Goal: Task Accomplishment & Management: Use online tool/utility

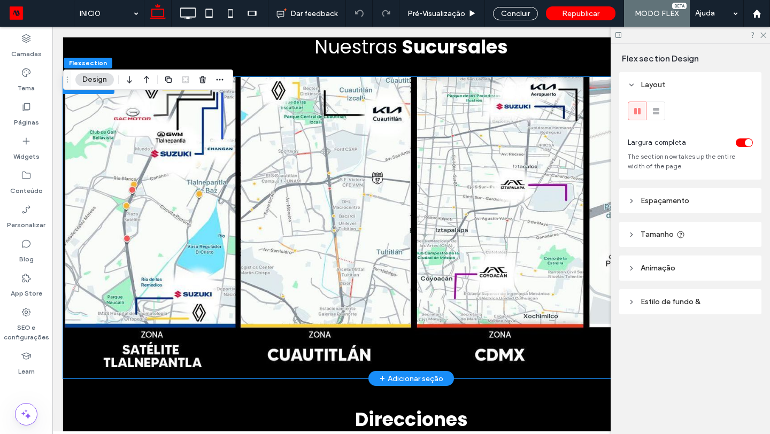
click at [196, 187] on img at bounding box center [411, 228] width 697 height 302
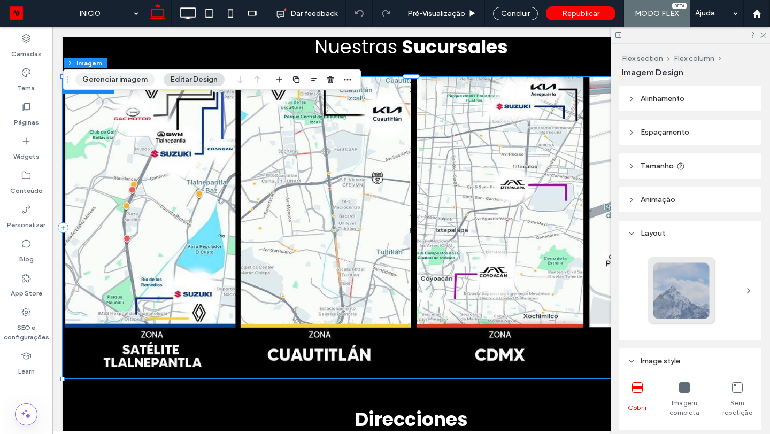
click at [118, 80] on button "Gerenciar imagem" at bounding box center [114, 79] width 79 height 13
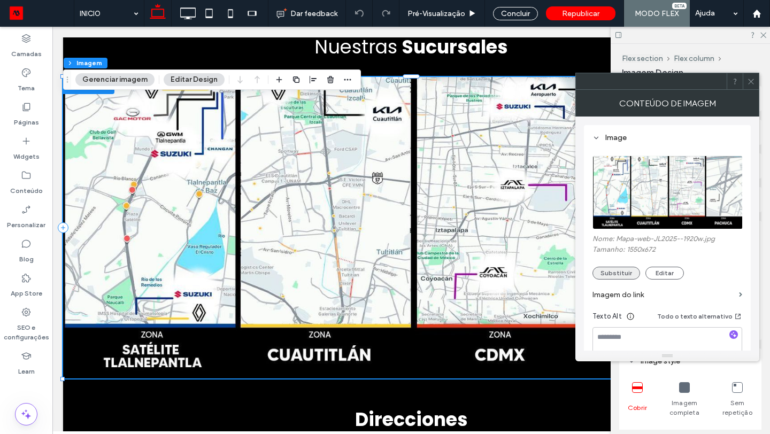
click at [615, 271] on button "Substituir" at bounding box center [617, 273] width 48 height 13
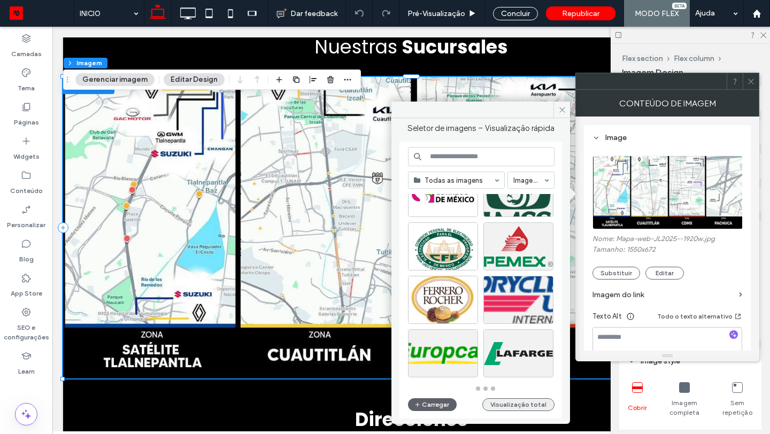
scroll to position [469, 0]
click at [521, 408] on button "Visualização total" at bounding box center [519, 405] width 72 height 13
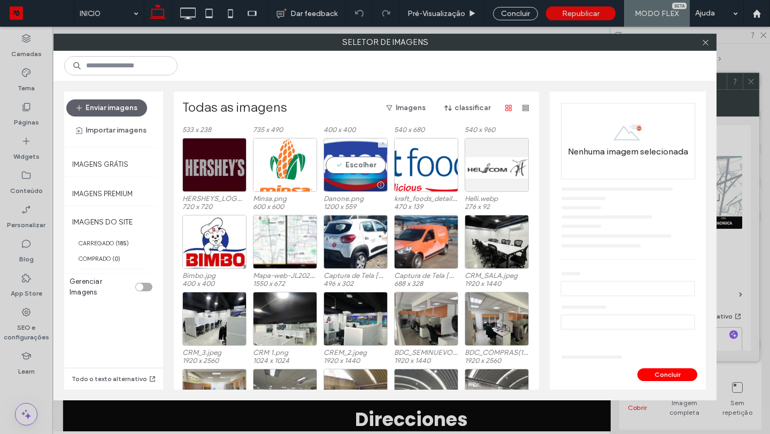
scroll to position [943, 0]
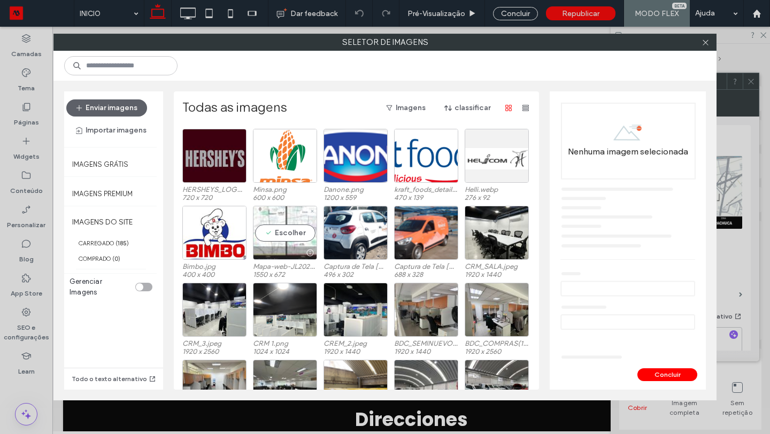
click at [284, 234] on div "Escolher" at bounding box center [285, 233] width 64 height 54
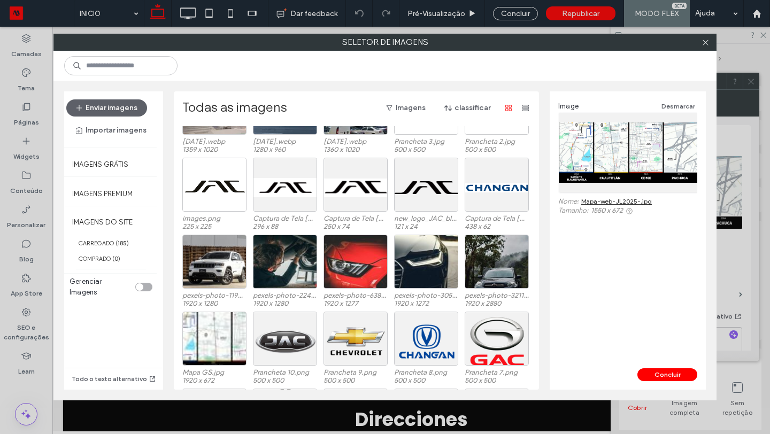
scroll to position [1997, 0]
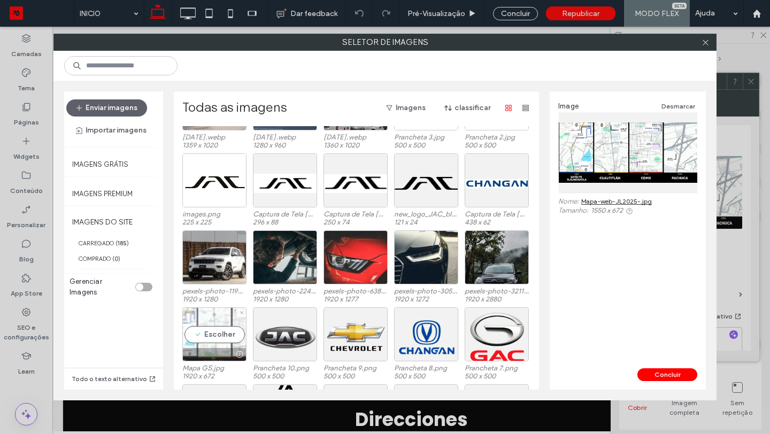
click at [212, 340] on div "Escolher" at bounding box center [214, 335] width 64 height 54
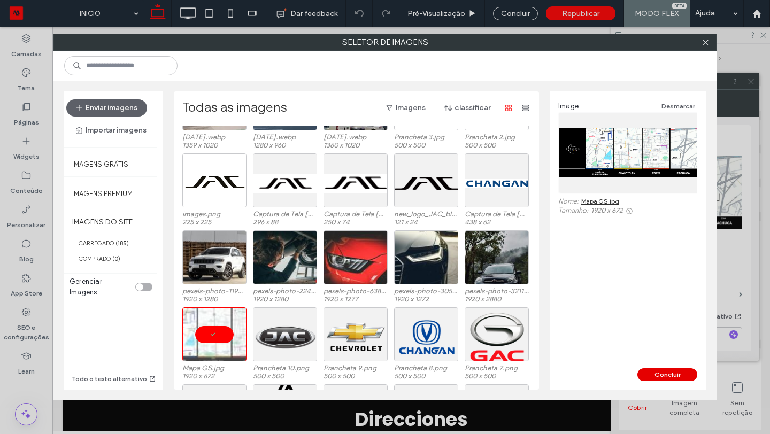
click at [669, 376] on button "Concluir" at bounding box center [668, 375] width 60 height 13
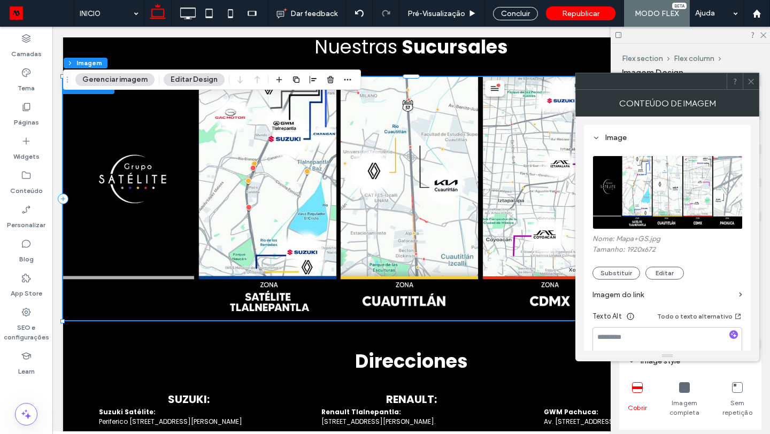
click at [752, 85] on icon at bounding box center [751, 82] width 8 height 8
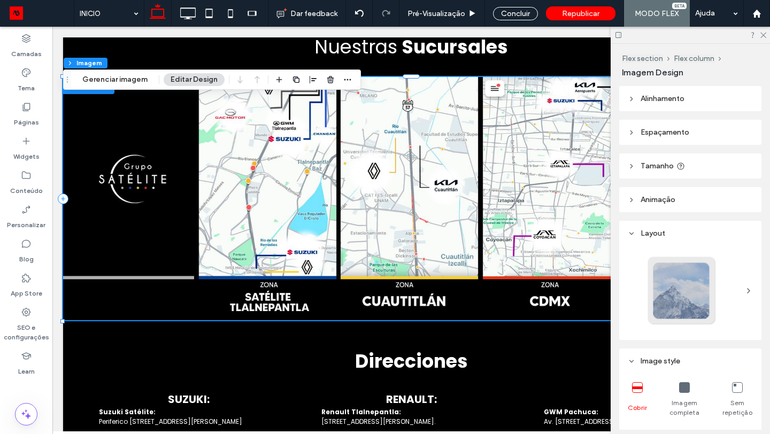
click at [687, 386] on icon at bounding box center [684, 388] width 11 height 11
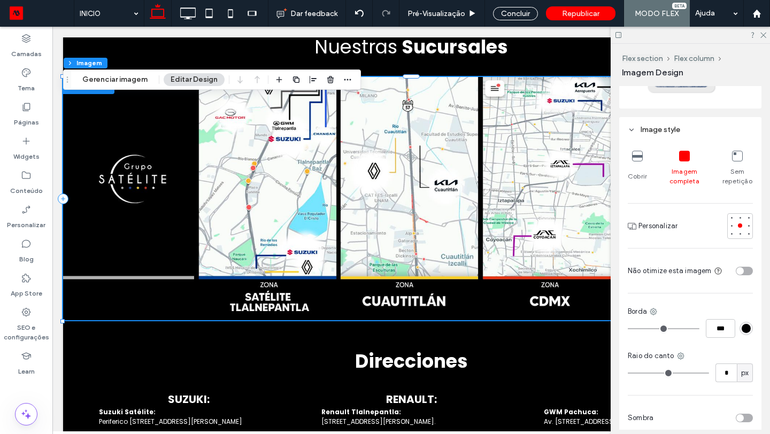
scroll to position [0, 0]
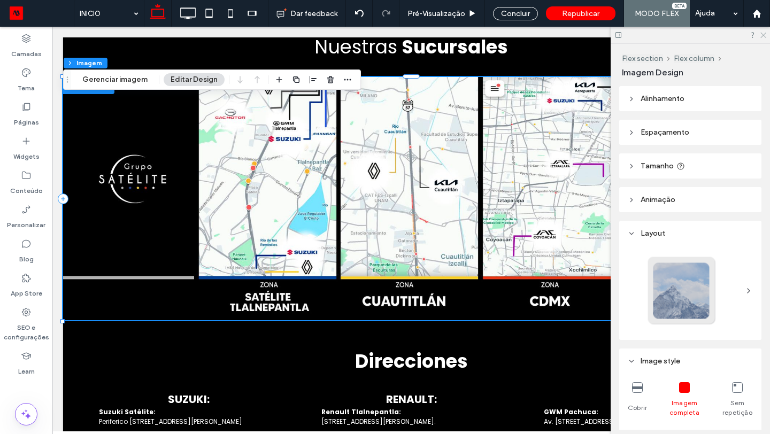
click at [762, 34] on icon at bounding box center [763, 34] width 7 height 7
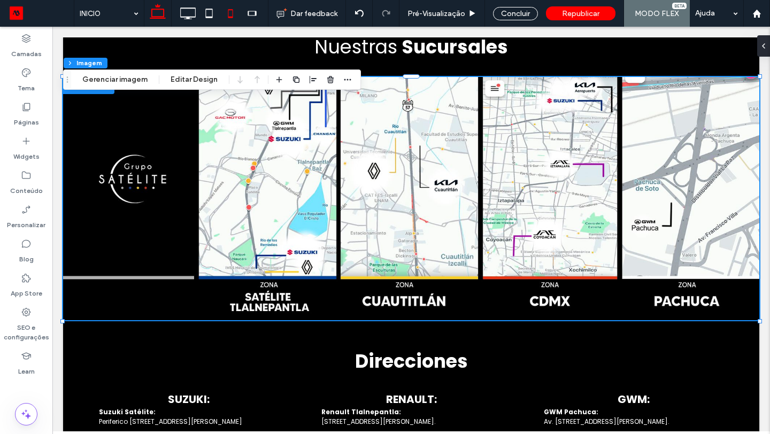
click at [234, 14] on icon at bounding box center [230, 13] width 21 height 21
type input "***"
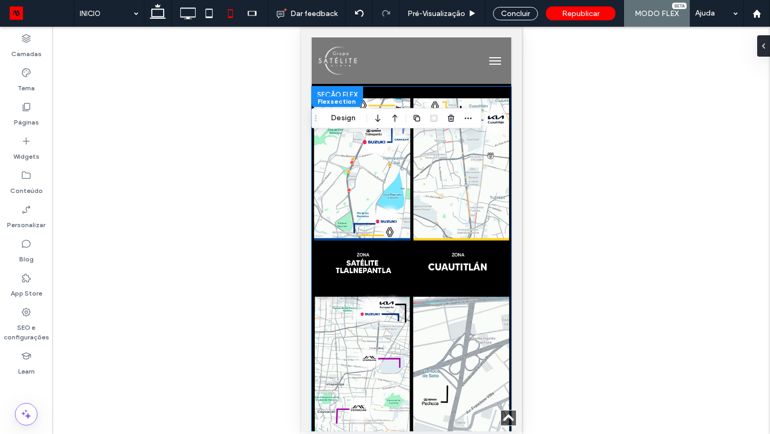
scroll to position [1366, 0]
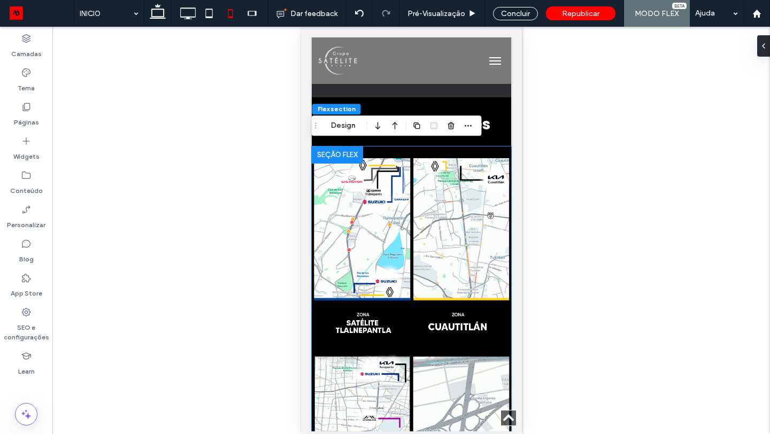
click at [446, 256] on img at bounding box center [411, 247] width 200 height 200
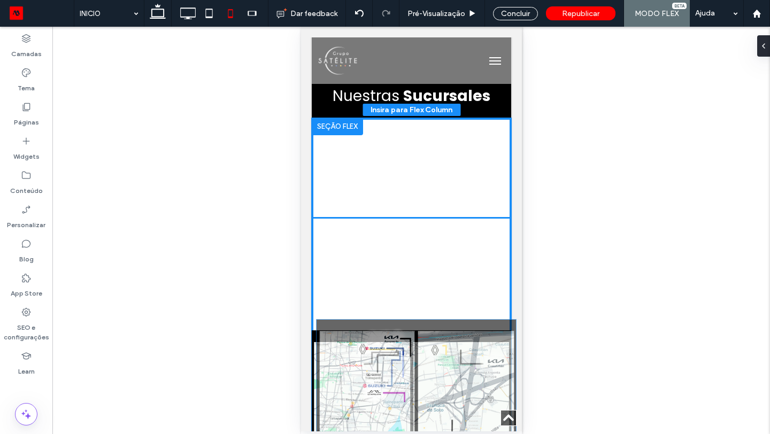
scroll to position [1397, 0]
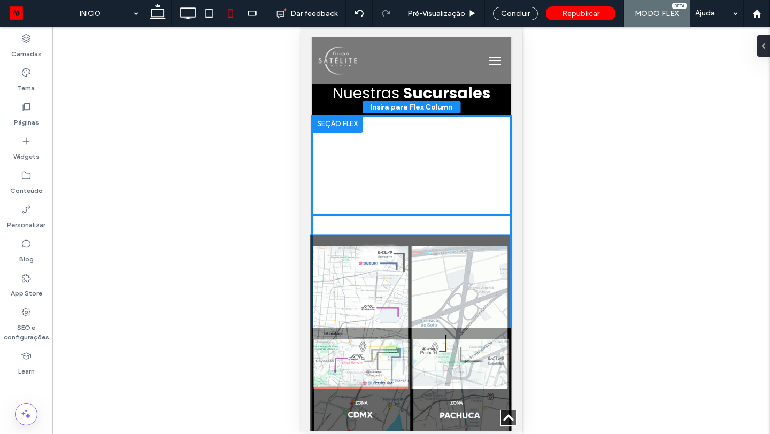
drag, startPoint x: 433, startPoint y: 403, endPoint x: 432, endPoint y: 296, distance: 107.6
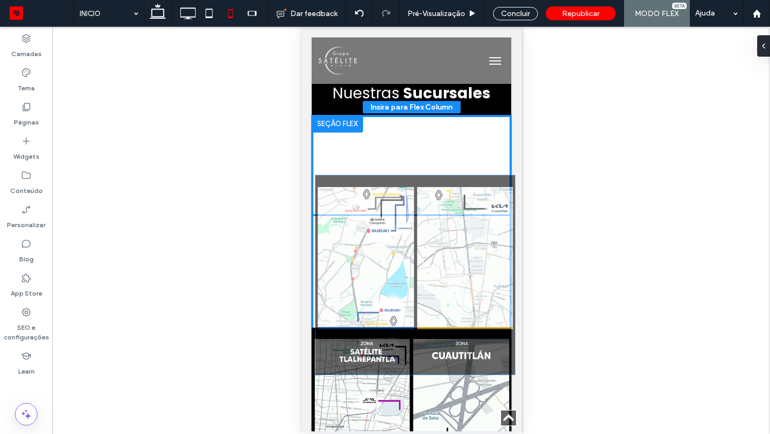
drag, startPoint x: 408, startPoint y: 357, endPoint x: 411, endPoint y: 190, distance: 167.0
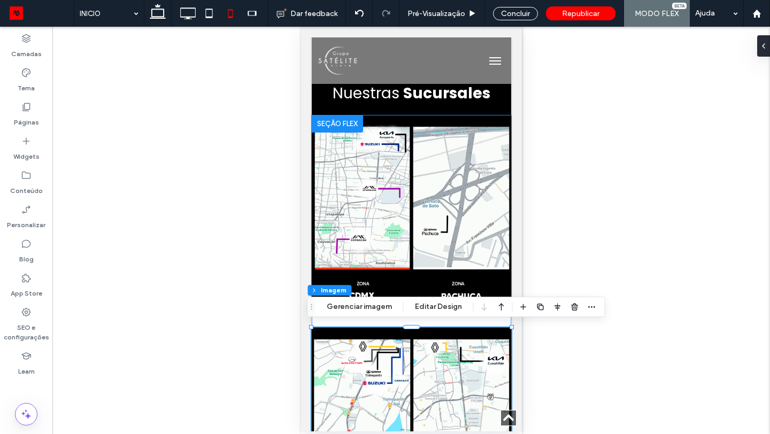
click at [403, 216] on img at bounding box center [411, 216] width 200 height 200
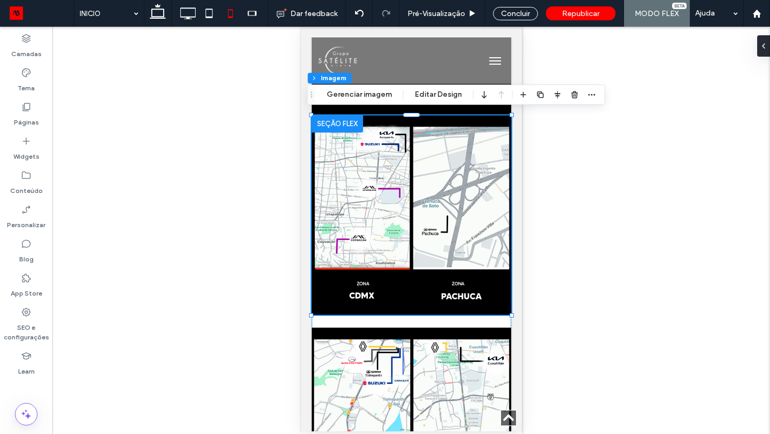
click at [340, 119] on div at bounding box center [336, 124] width 51 height 17
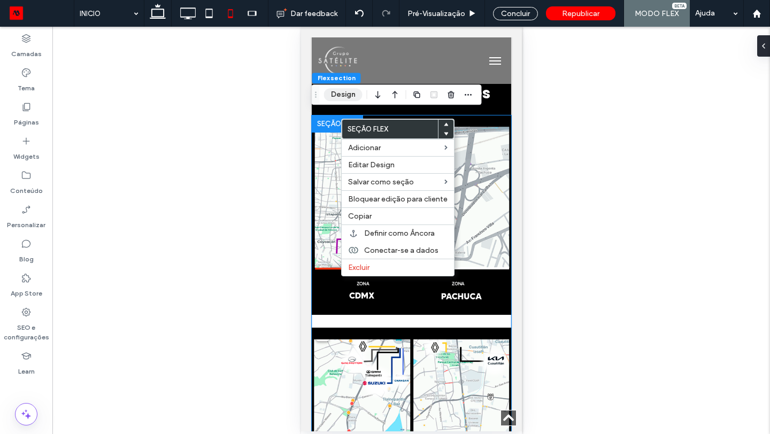
click at [345, 95] on button "Design" at bounding box center [343, 94] width 39 height 13
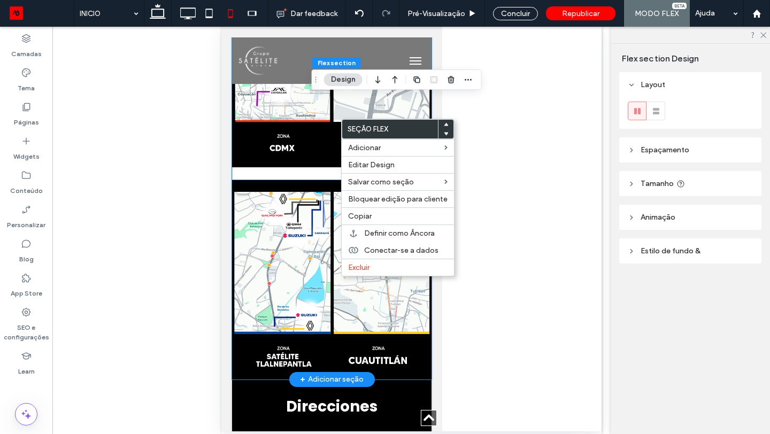
scroll to position [1543, 0]
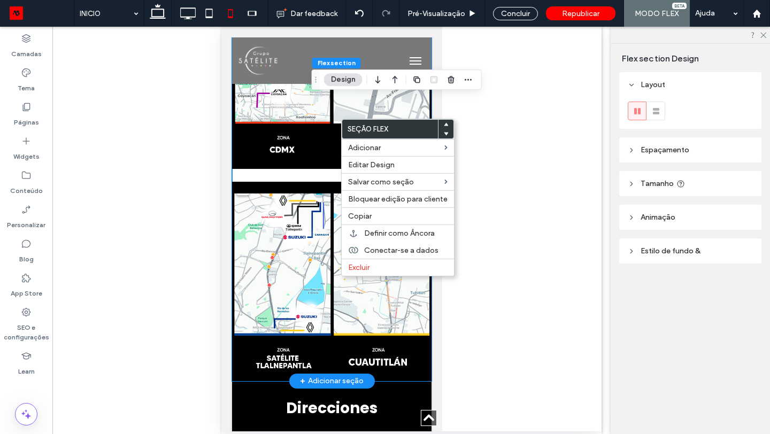
click at [299, 172] on div at bounding box center [332, 176] width 200 height 412
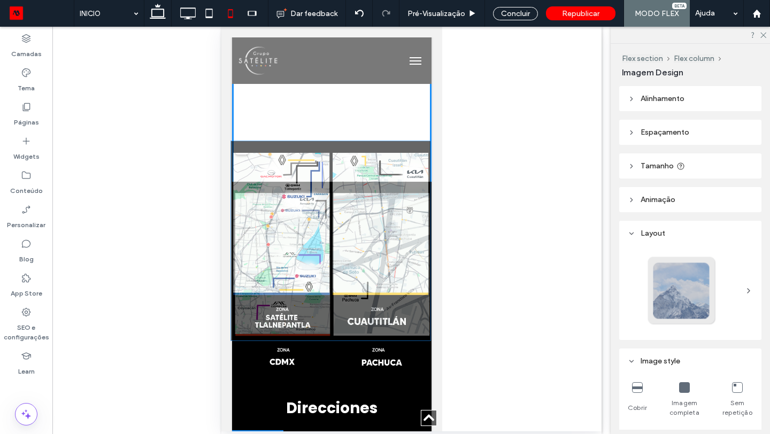
scroll to position [1755, 0]
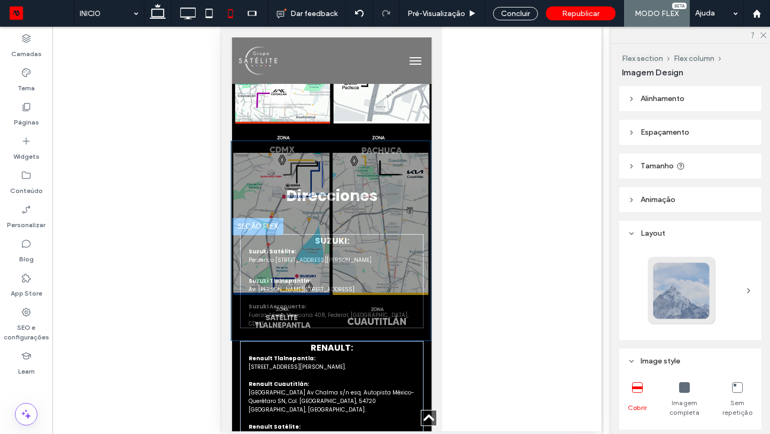
drag, startPoint x: 363, startPoint y: 257, endPoint x: 362, endPoint y: 220, distance: 36.9
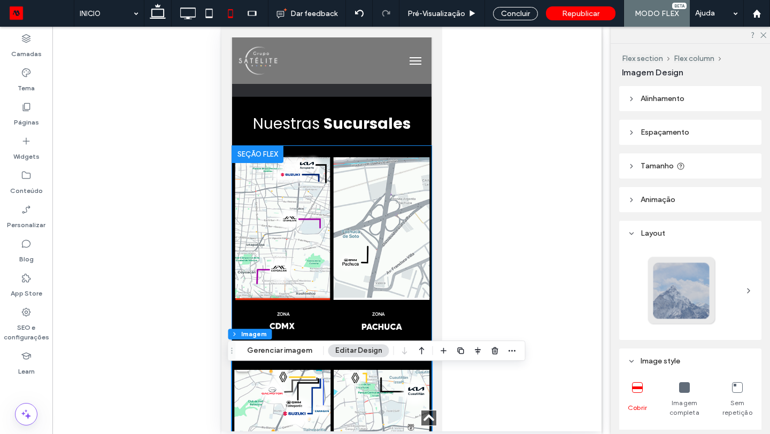
scroll to position [1353, 0]
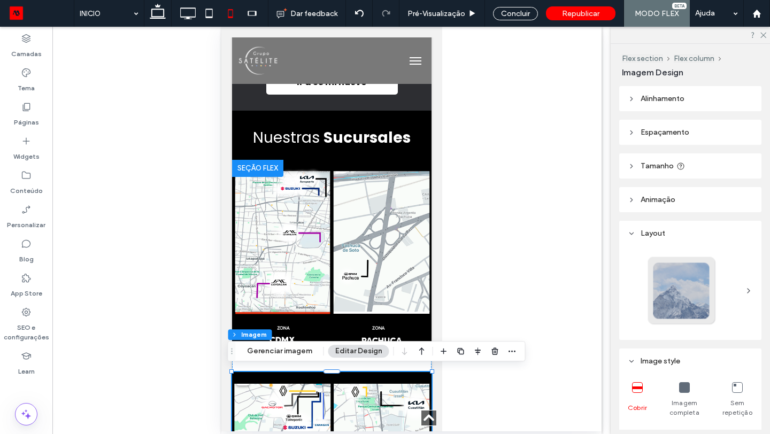
click at [262, 164] on div at bounding box center [257, 168] width 51 height 17
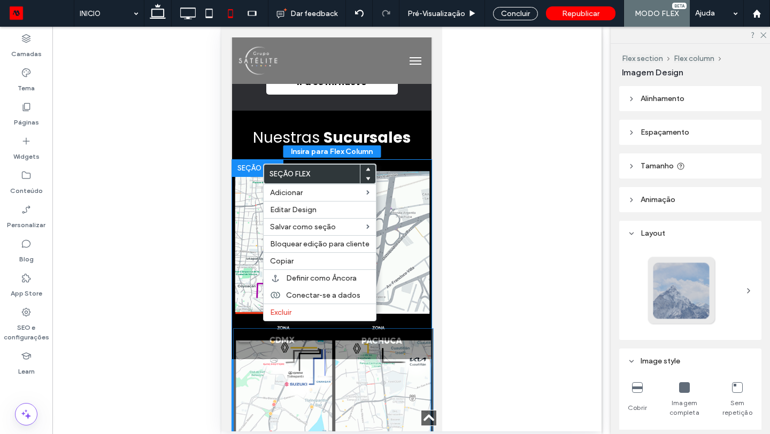
scroll to position [1355, 0]
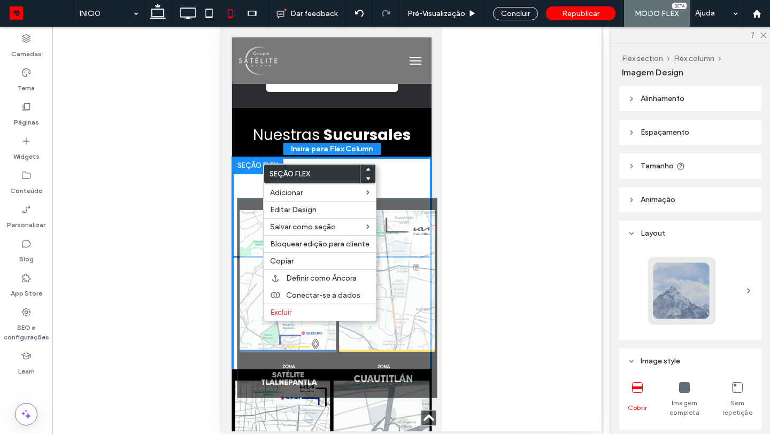
drag, startPoint x: 366, startPoint y: 394, endPoint x: 372, endPoint y: 224, distance: 170.8
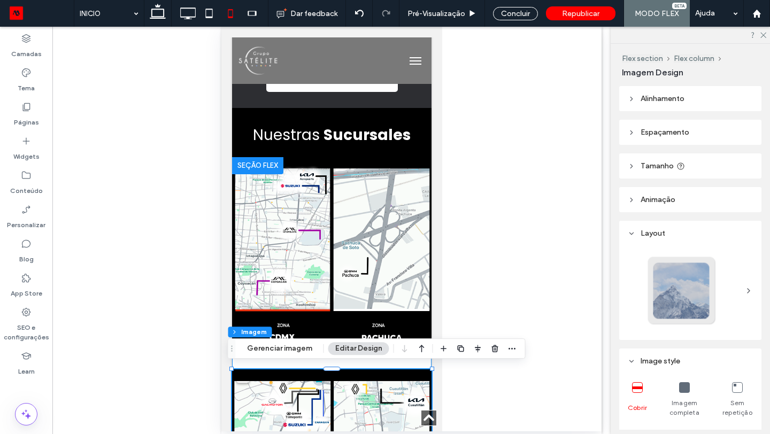
click at [389, 360] on div at bounding box center [332, 363] width 200 height 412
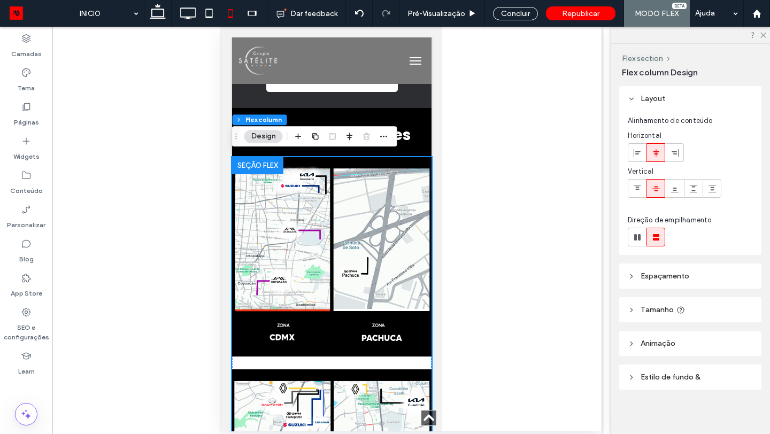
click at [661, 276] on span "Espaçamento" at bounding box center [665, 276] width 49 height 9
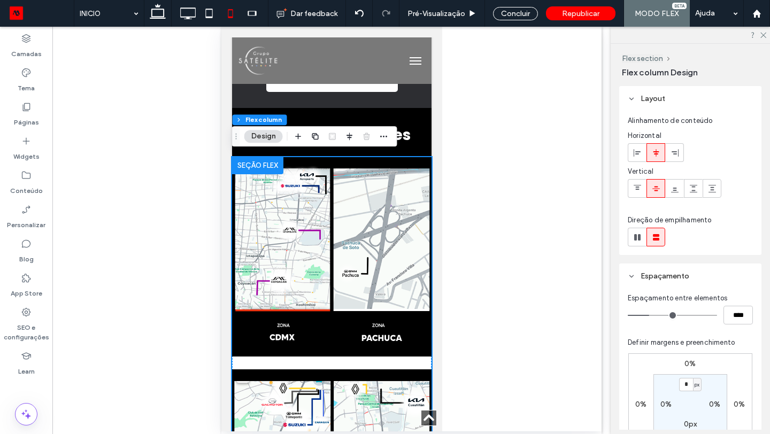
type input "**"
type input "****"
type input "**"
type input "****"
type input "**"
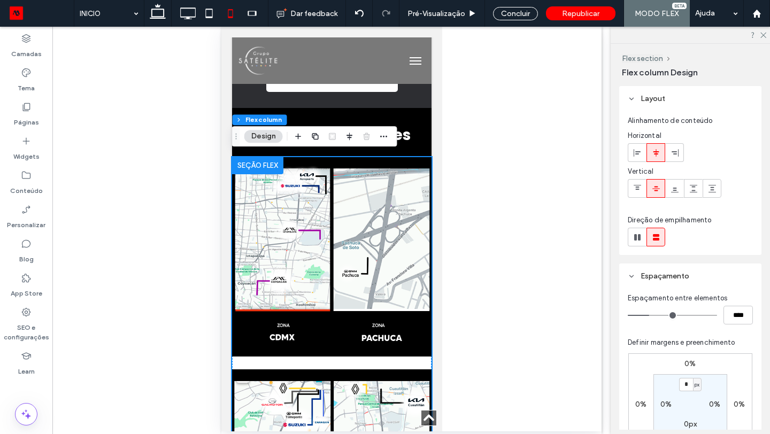
type input "****"
type input "*"
type input "***"
type input "*"
type input "***"
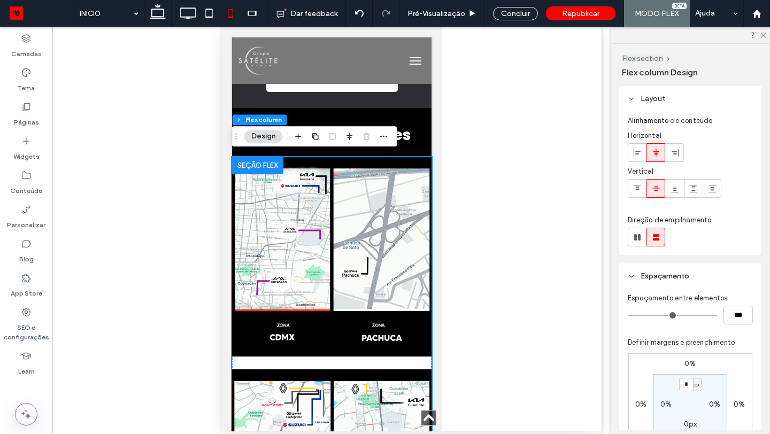
type input "*"
drag, startPoint x: 652, startPoint y: 314, endPoint x: 608, endPoint y: 319, distance: 44.3
click at [607, 318] on div "Camadas Tema Páginas Widgets Conteúdo Personalizar Blog App Store SEO e configu…" at bounding box center [385, 231] width 770 height 408
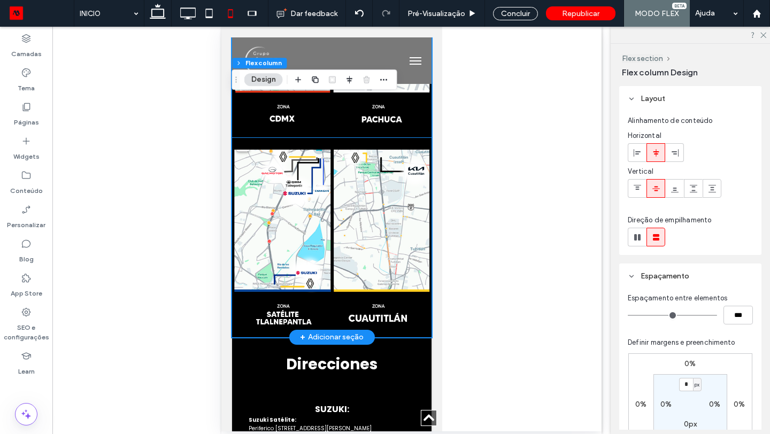
scroll to position [1573, 0]
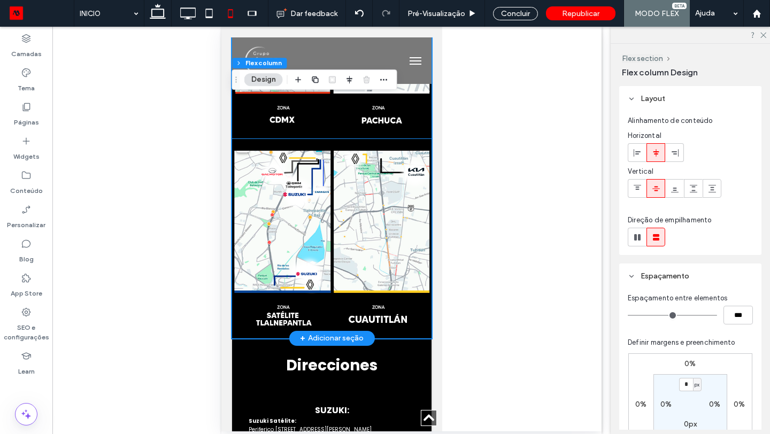
click at [376, 238] on img at bounding box center [332, 239] width 200 height 200
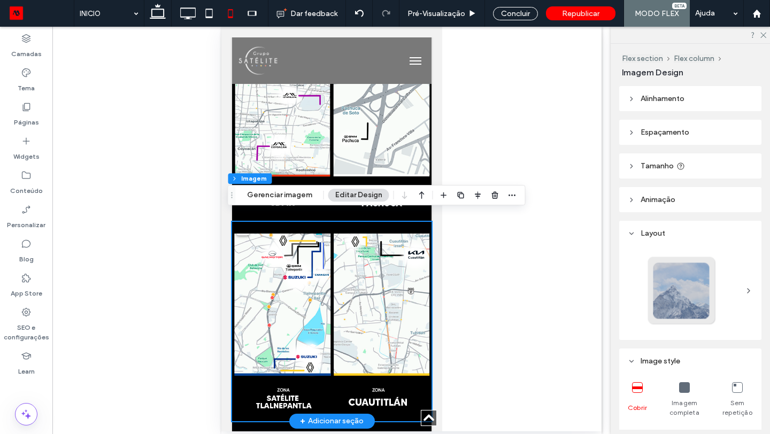
scroll to position [1485, 0]
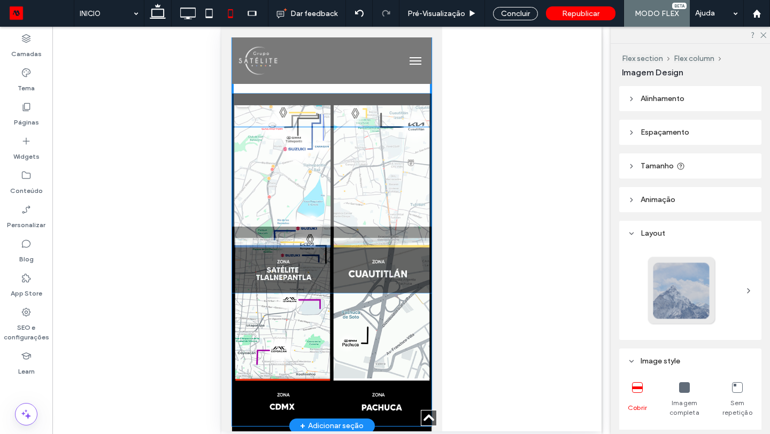
drag, startPoint x: 348, startPoint y: 298, endPoint x: 348, endPoint y: 170, distance: 128.4
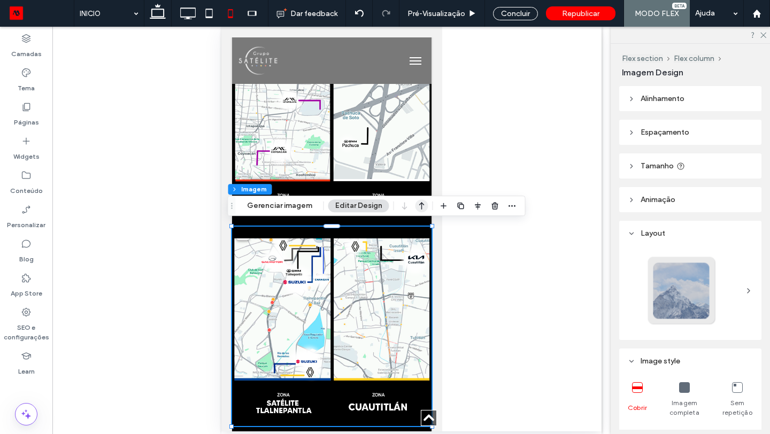
click at [419, 205] on icon "button" at bounding box center [422, 205] width 13 height 19
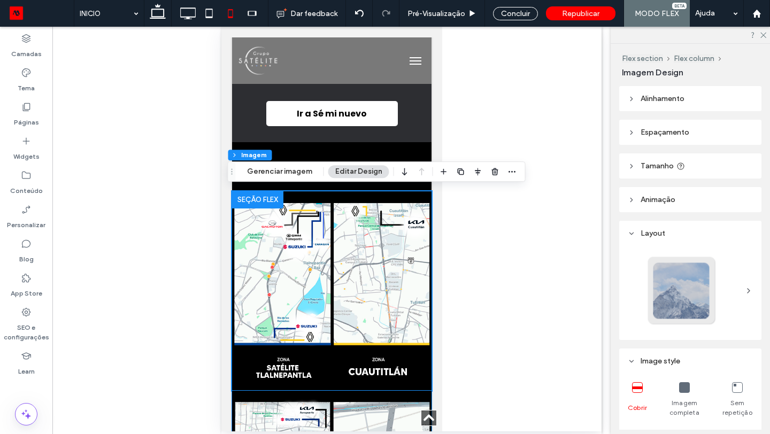
scroll to position [1320, 0]
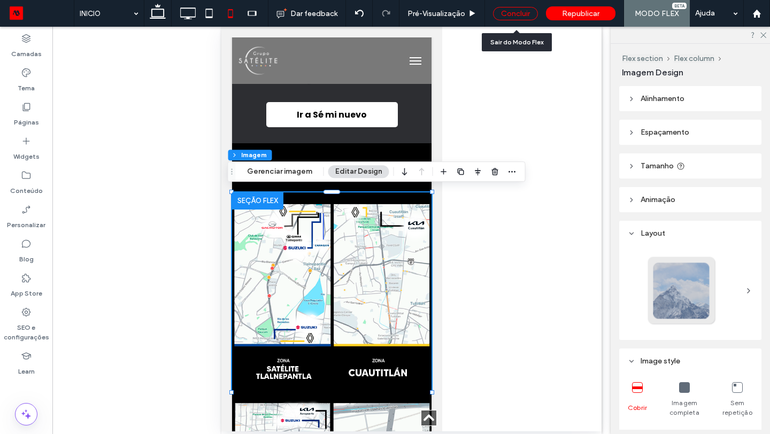
click at [520, 13] on div "Concluir" at bounding box center [515, 13] width 45 height 13
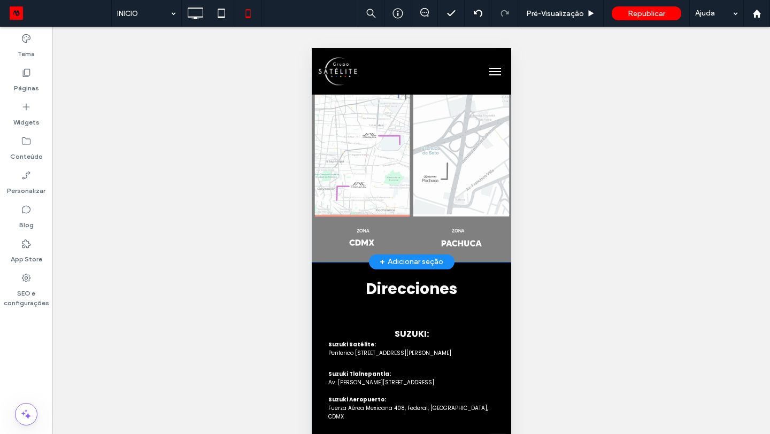
scroll to position [1663, 0]
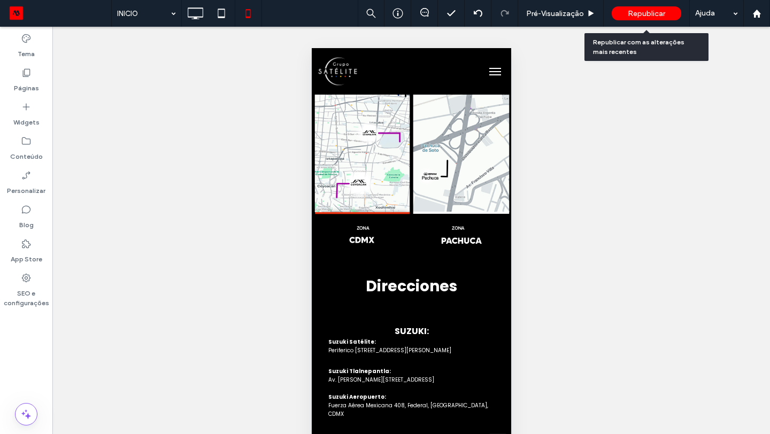
click at [641, 8] on div "Republicar" at bounding box center [647, 13] width 70 height 14
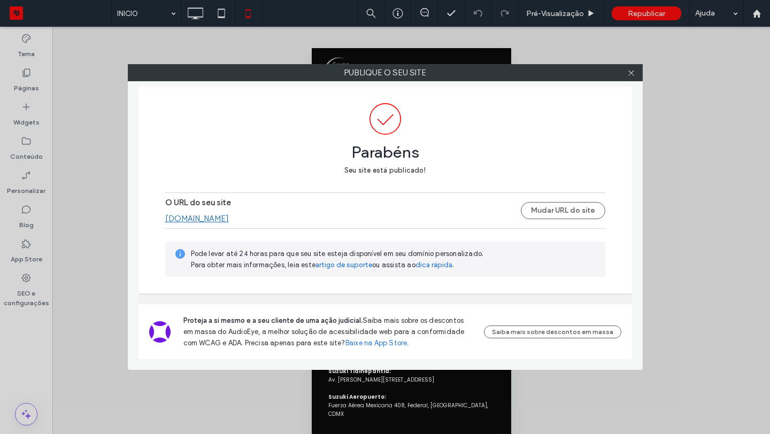
click at [228, 220] on link "[DOMAIN_NAME]" at bounding box center [197, 219] width 64 height 10
click at [628, 71] on icon at bounding box center [632, 73] width 8 height 8
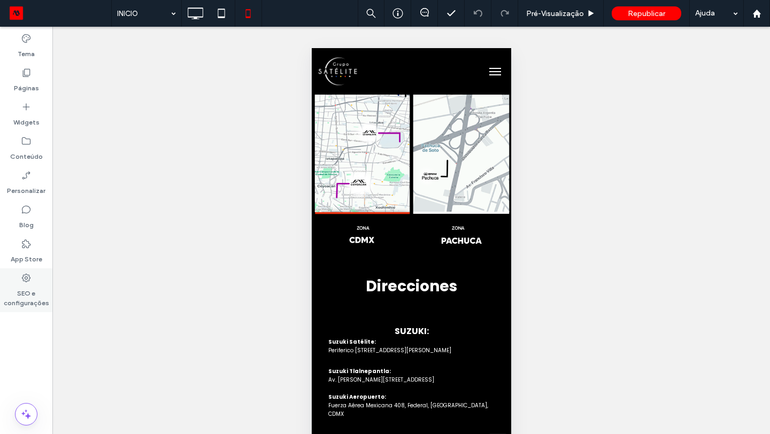
click at [27, 281] on use at bounding box center [26, 278] width 9 height 9
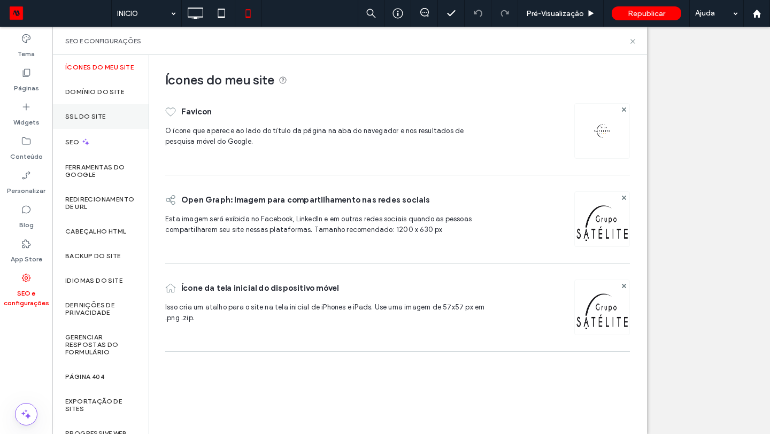
click at [93, 120] on label "SSL do site" at bounding box center [85, 116] width 40 height 7
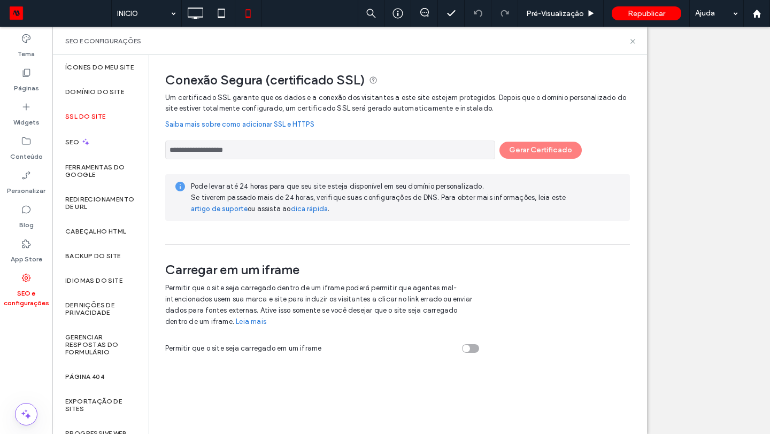
click at [548, 148] on div "**********" at bounding box center [397, 147] width 465 height 24
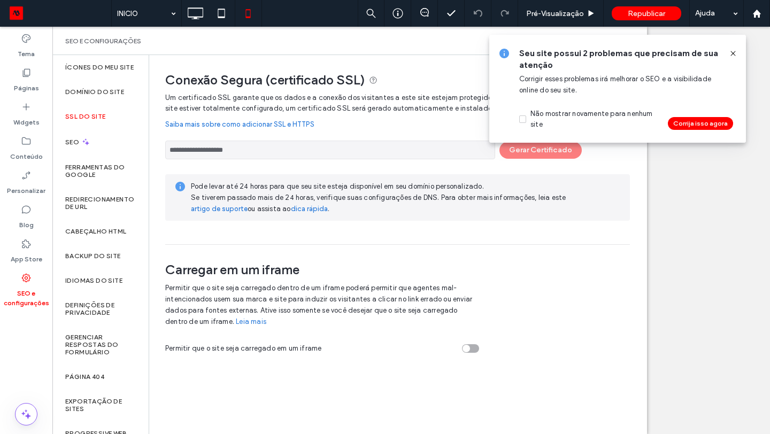
click at [736, 54] on icon at bounding box center [733, 53] width 9 height 9
